Goal: Task Accomplishment & Management: Complete application form

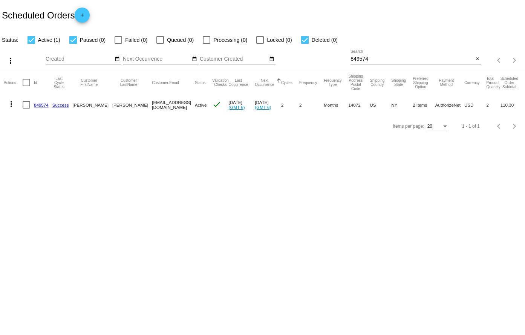
click at [87, 20] on mat-icon "add" at bounding box center [82, 16] width 9 height 9
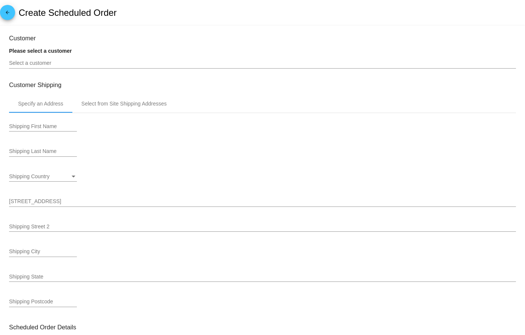
type input "[DATE]"
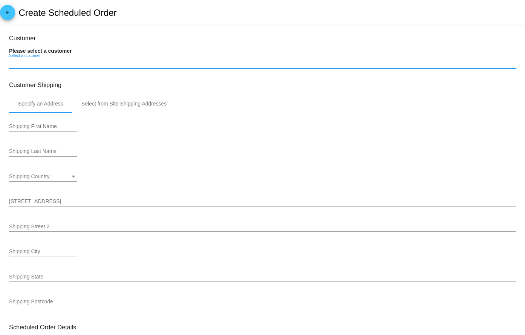
click at [61, 63] on input "Select a customer" at bounding box center [262, 63] width 507 height 6
paste input "[EMAIL_ADDRESS][DOMAIN_NAME]"
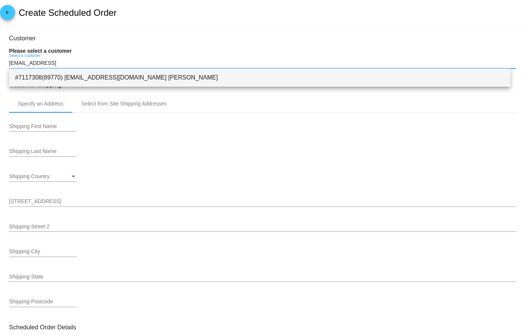
type input "[EMAIL_ADDRESS]"
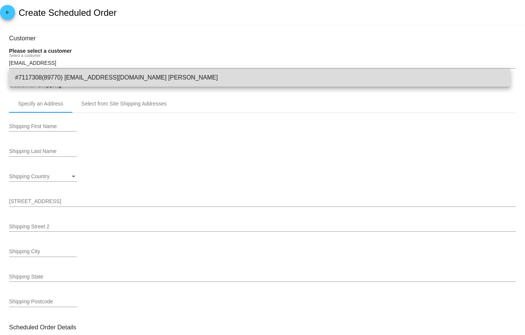
click at [113, 77] on span "#7117308(89770) [EMAIL_ADDRESS][DOMAIN_NAME] [PERSON_NAME]" at bounding box center [260, 78] width 490 height 18
type input "[PERSON_NAME]"
type input "[GEOGRAPHIC_DATA]"
type input "La Masa"
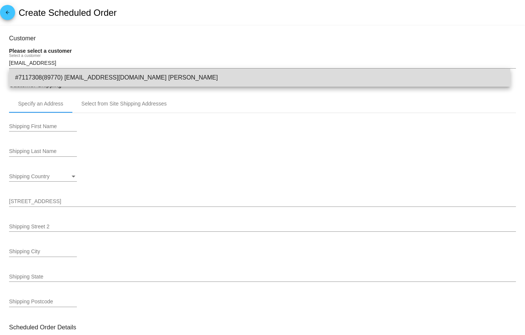
type input "91941"
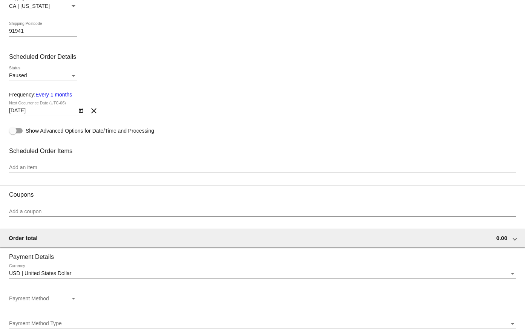
scroll to position [302, 0]
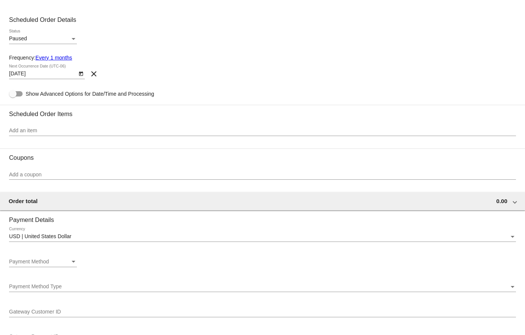
click at [82, 72] on icon "Open calendar" at bounding box center [81, 74] width 4 height 5
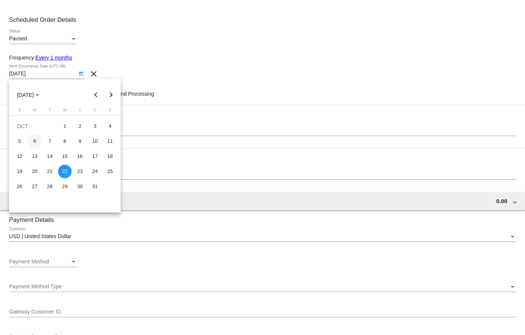
click at [39, 140] on div "6" at bounding box center [35, 142] width 14 height 14
type input "[DATE]"
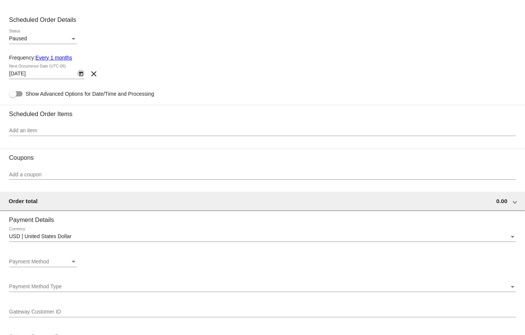
click at [48, 127] on div "Add an item" at bounding box center [262, 128] width 507 height 15
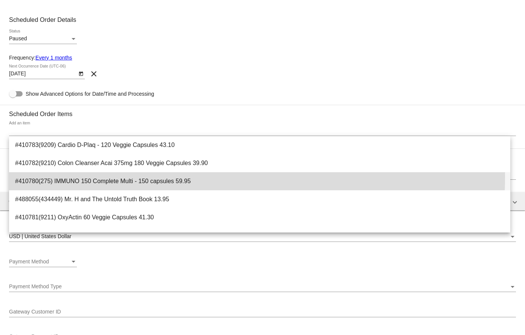
click at [124, 177] on span "#410780(275) IMMUNO 150 Complete Multi - 150 capsules 59.95" at bounding box center [260, 181] width 490 height 18
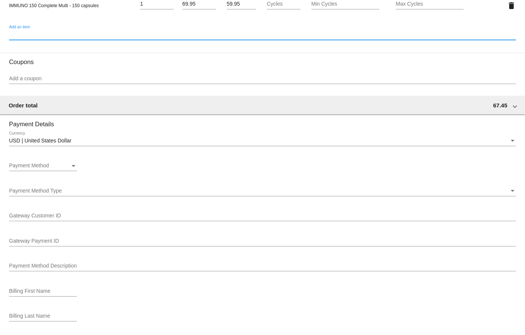
scroll to position [453, 0]
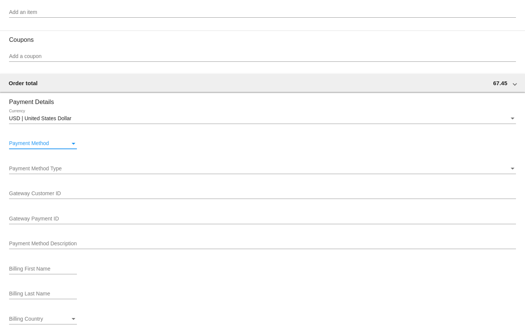
click at [61, 143] on div "Payment Method" at bounding box center [39, 144] width 61 height 6
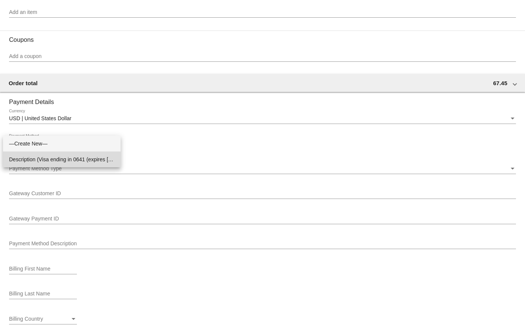
click at [60, 164] on span "Description (Visa ending in 0641 (expires [CREDIT_CARD_DATA])) GatewayCustomerI…" at bounding box center [62, 160] width 106 height 16
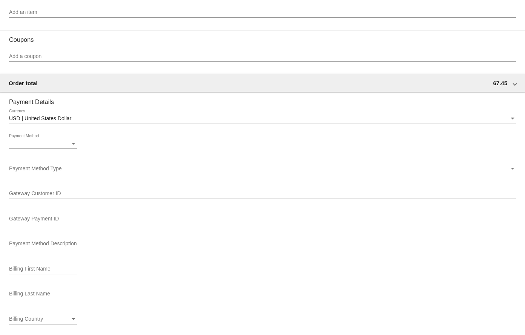
scroll to position [370, 0]
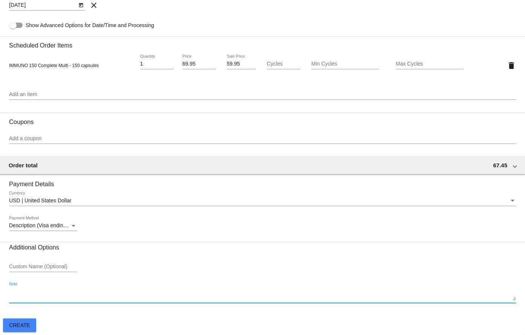
click at [51, 300] on textarea "Note" at bounding box center [262, 295] width 507 height 12
paste textarea "Re-order/TJ"
type textarea "Re-order/TJ"
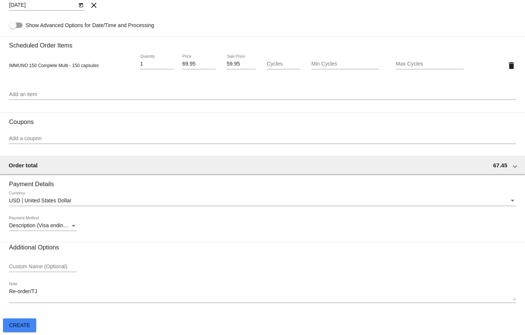
click at [98, 126] on section "Coupons Add a coupon" at bounding box center [262, 132] width 507 height 38
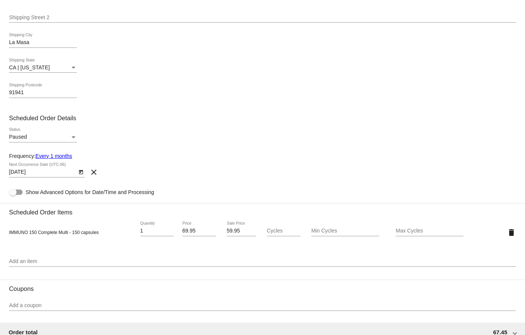
scroll to position [220, 0]
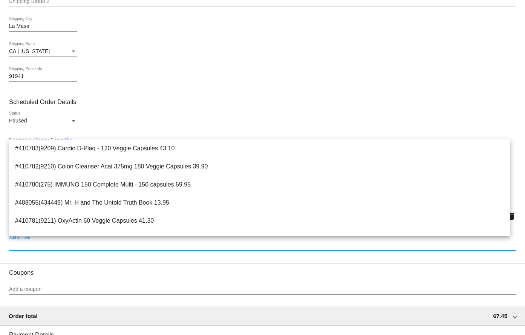
click at [227, 246] on input "Add an item" at bounding box center [262, 246] width 507 height 6
click at [95, 289] on input "Add a coupon" at bounding box center [262, 290] width 507 height 6
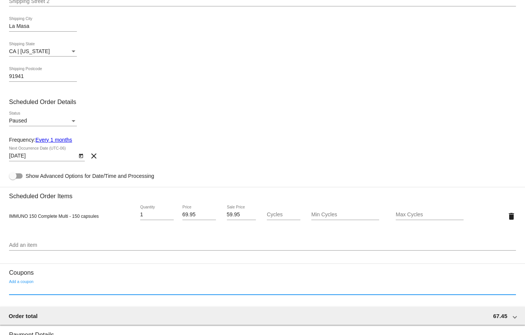
click at [58, 287] on input "Add a coupon" at bounding box center [262, 290] width 507 height 6
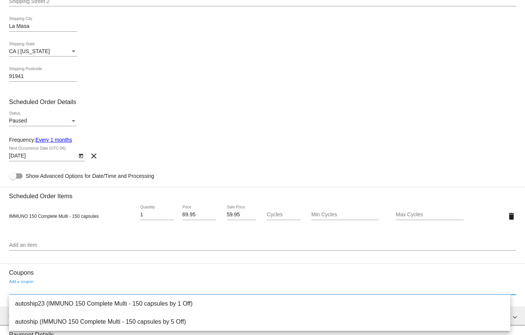
click at [43, 287] on input "Add a coupon" at bounding box center [262, 290] width 507 height 6
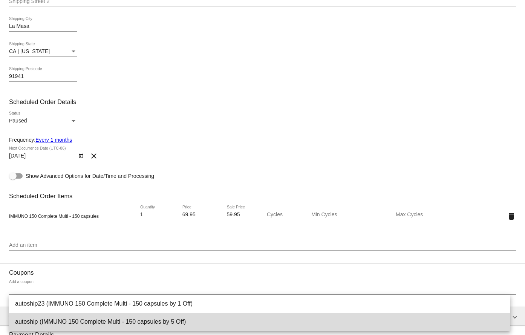
click at [97, 318] on span "autoship (IMMUNO 150 Complete Multi - 150 capsules by 5 Off)" at bounding box center [260, 322] width 490 height 18
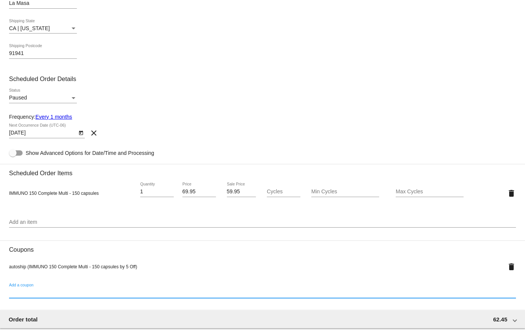
scroll to position [295, 0]
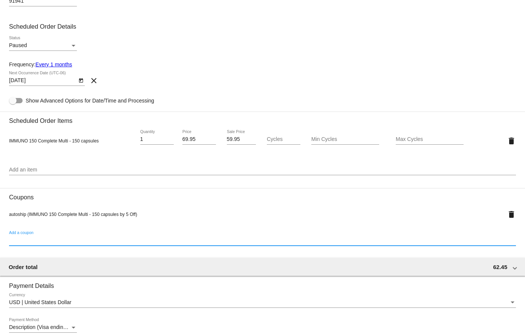
click at [233, 141] on input "59.95" at bounding box center [241, 140] width 29 height 6
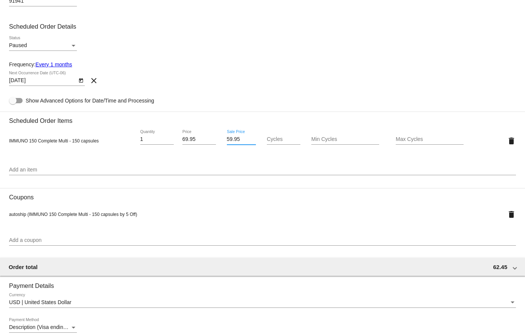
click at [233, 141] on input "59.95" at bounding box center [241, 140] width 29 height 6
type input "5596"
click at [227, 140] on input "5596" at bounding box center [241, 140] width 29 height 6
click at [235, 138] on input "5596" at bounding box center [241, 140] width 29 height 6
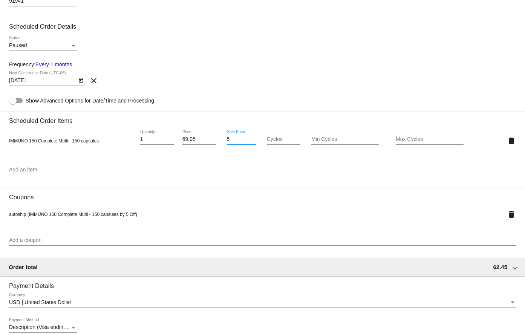
type input "55.96"
click at [284, 160] on section "Scheduled Order Items IMMUNO 150 Complete Multi - 150 capsules 1 Quantity 69.95…" at bounding box center [262, 147] width 507 height 71
drag, startPoint x: 506, startPoint y: 212, endPoint x: 501, endPoint y: 219, distance: 8.8
click at [507, 215] on mat-icon "delete" at bounding box center [511, 214] width 9 height 9
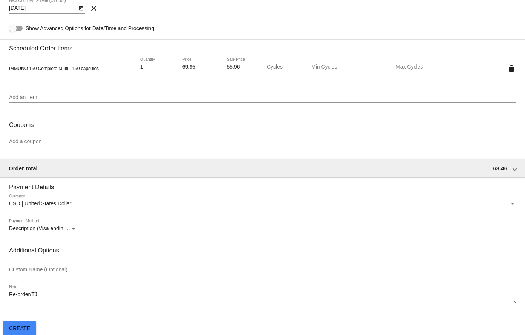
scroll to position [370, 0]
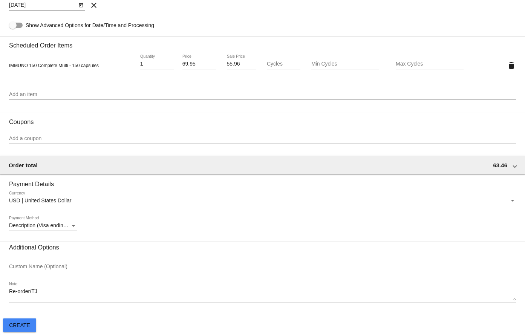
click at [11, 329] on span "Create" at bounding box center [19, 325] width 21 height 6
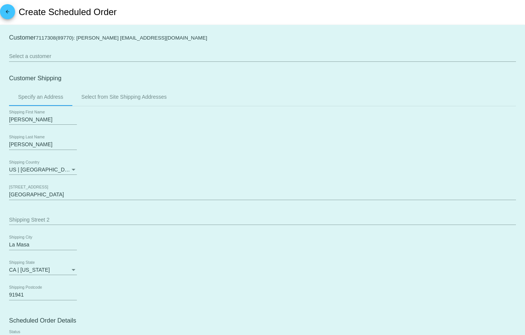
scroll to position [0, 0]
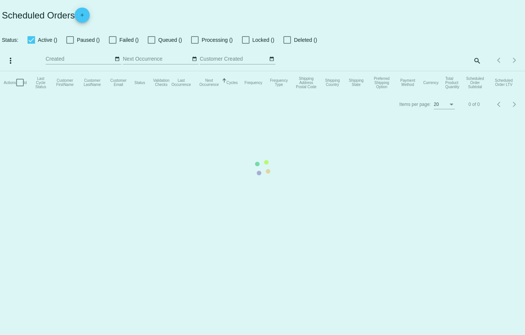
checkbox input "true"
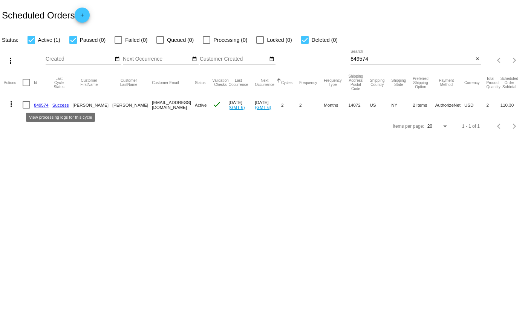
click at [57, 107] on link "Success" at bounding box center [60, 105] width 17 height 5
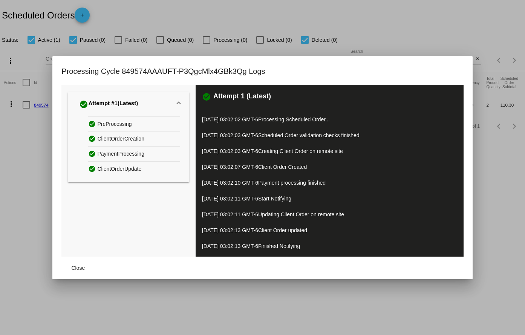
click at [37, 104] on div at bounding box center [262, 167] width 525 height 335
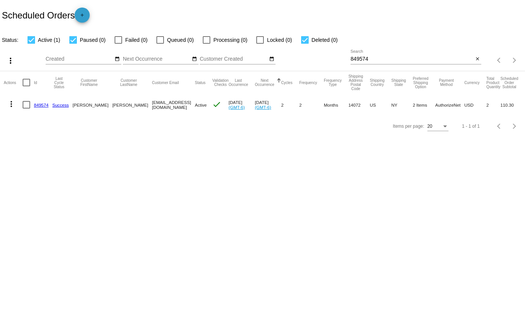
click at [87, 21] on mat-icon "add" at bounding box center [82, 16] width 9 height 9
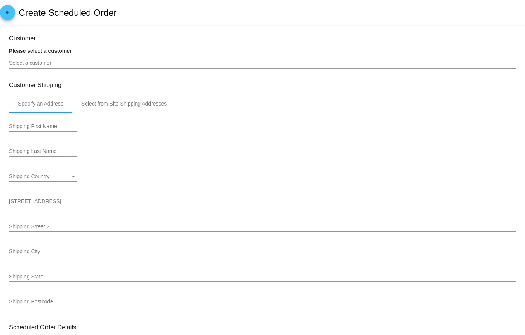
type input "[DATE]"
click at [86, 60] on div "Select a customer" at bounding box center [262, 61] width 507 height 15
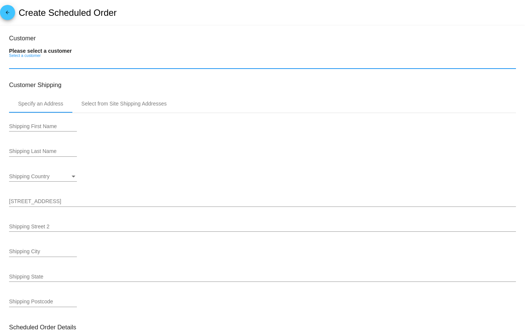
click at [82, 63] on input "Select a customer" at bounding box center [262, 63] width 507 height 6
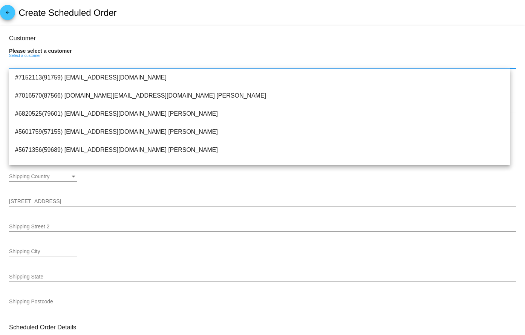
paste input "Re-order/TJ"
type input "Re-order/TJ"
click at [82, 63] on input "Re-order/TJ" at bounding box center [262, 63] width 507 height 6
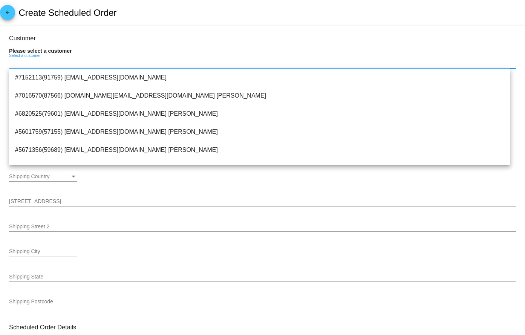
click at [6, 16] on mat-icon "arrow_back" at bounding box center [7, 14] width 9 height 9
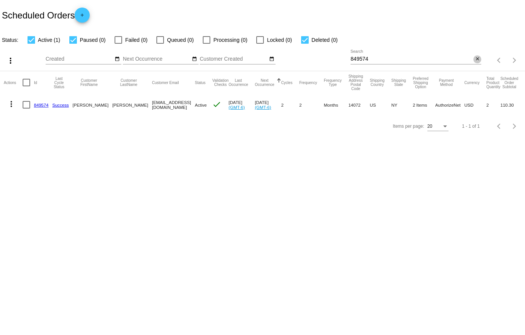
click at [479, 59] on mat-icon "close" at bounding box center [477, 59] width 5 height 6
